Goal: Browse casually

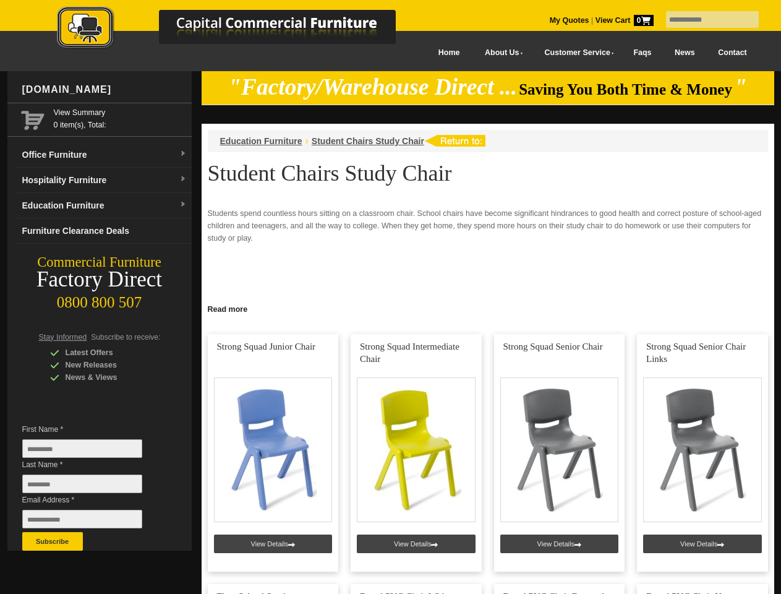
click at [704, 20] on input "text" at bounding box center [712, 19] width 93 height 17
click at [92, 487] on input "Last Name *" at bounding box center [82, 483] width 120 height 19
click at [53, 541] on button "Subscribe" at bounding box center [52, 541] width 61 height 19
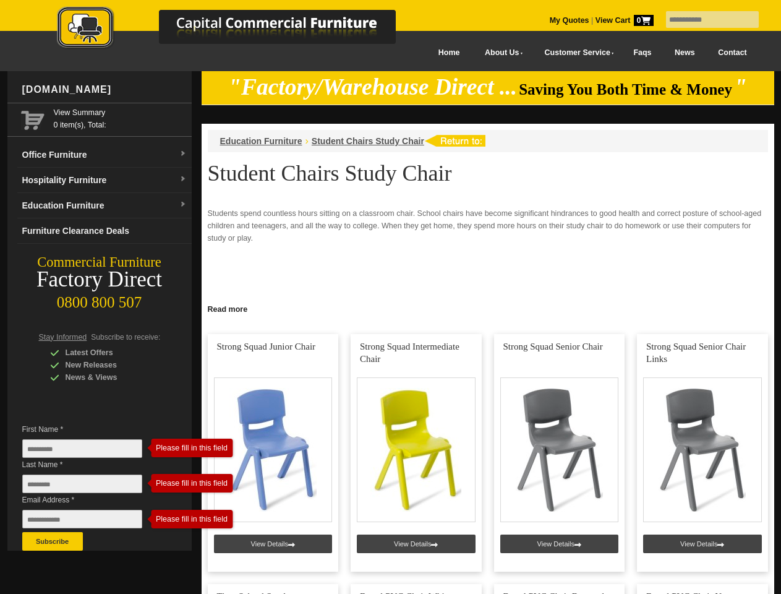
click at [488, 308] on link "Read more" at bounding box center [488, 307] width 573 height 15
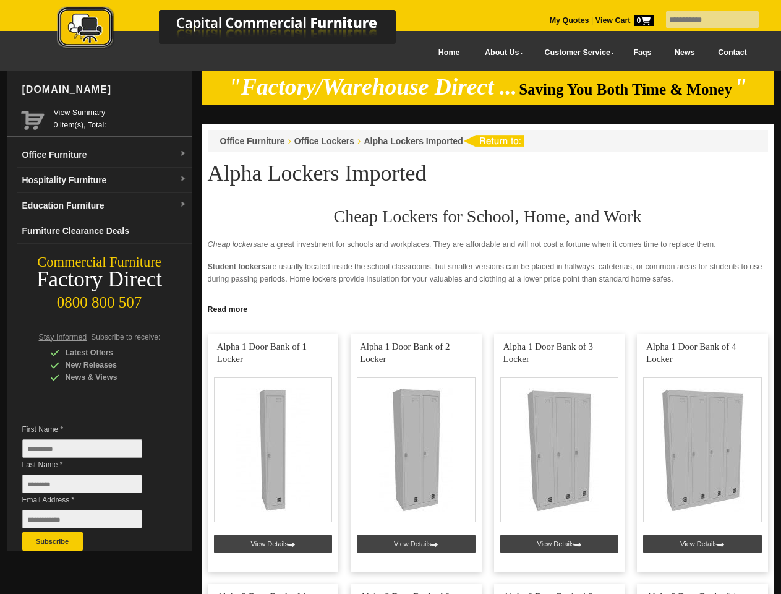
click at [704, 20] on input "text" at bounding box center [712, 19] width 93 height 17
click at [92, 487] on input "Last Name *" at bounding box center [82, 483] width 120 height 19
click at [53, 541] on button "Subscribe" at bounding box center [52, 541] width 61 height 19
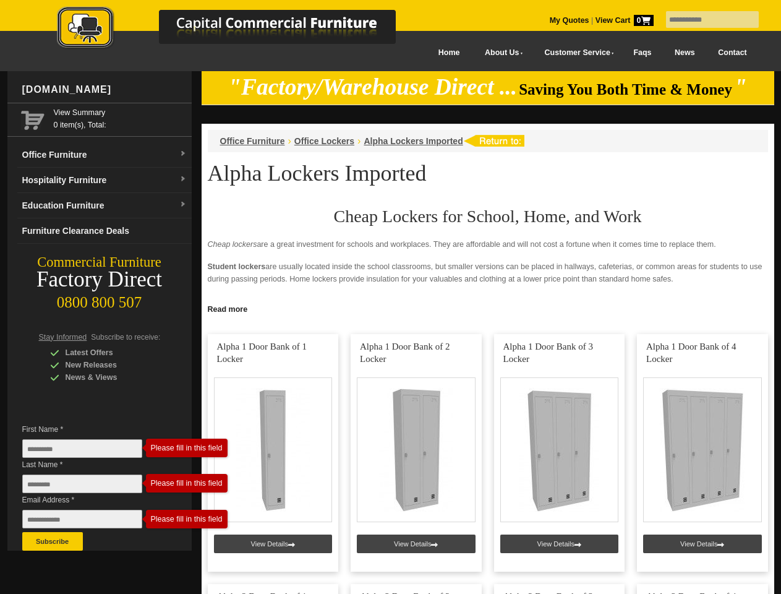
click at [488, 308] on link "Read more" at bounding box center [488, 307] width 573 height 15
